Goal: Task Accomplishment & Management: Manage account settings

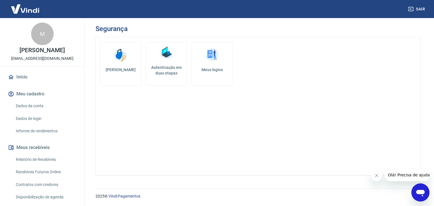
click at [125, 68] on h5 "Alterar senha" at bounding box center [121, 70] width 32 height 6
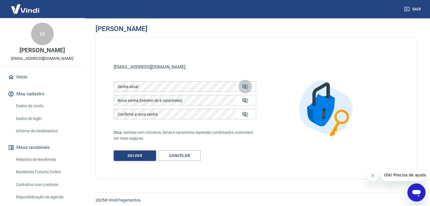
click at [246, 85] on icon "Mostrar/esconder senha" at bounding box center [245, 86] width 7 height 7
click at [244, 87] on icon "Mostrar/esconder senha" at bounding box center [245, 86] width 6 height 4
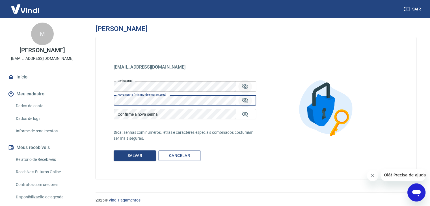
click at [246, 101] on icon "Mostrar/esconder senha" at bounding box center [245, 100] width 7 height 7
click at [76, 100] on div "Sair M Mariana Ocampos Lolo clubesoul@soulelectric.com.br Início Meu cadastro D…" at bounding box center [215, 103] width 430 height 206
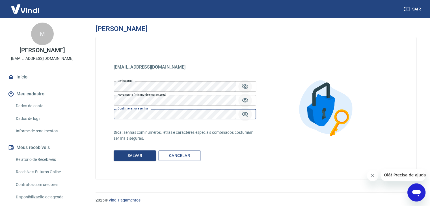
click at [244, 113] on icon "Mostrar/esconder senha" at bounding box center [245, 114] width 7 height 7
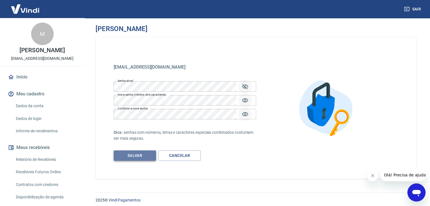
click at [136, 155] on button "Salvar" at bounding box center [135, 156] width 42 height 10
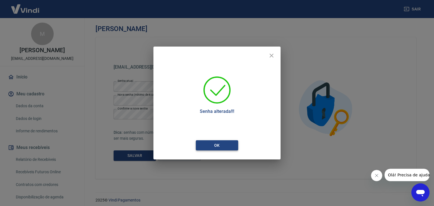
click at [231, 146] on button "Ok" at bounding box center [217, 145] width 42 height 10
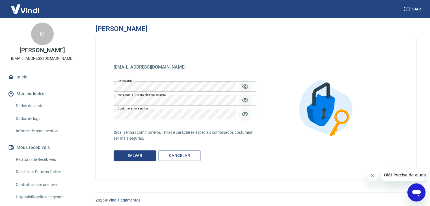
drag, startPoint x: 23, startPoint y: 77, endPoint x: 39, endPoint y: 74, distance: 16.0
click at [23, 77] on link "Início" at bounding box center [42, 77] width 71 height 12
